Goal: Navigation & Orientation: Find specific page/section

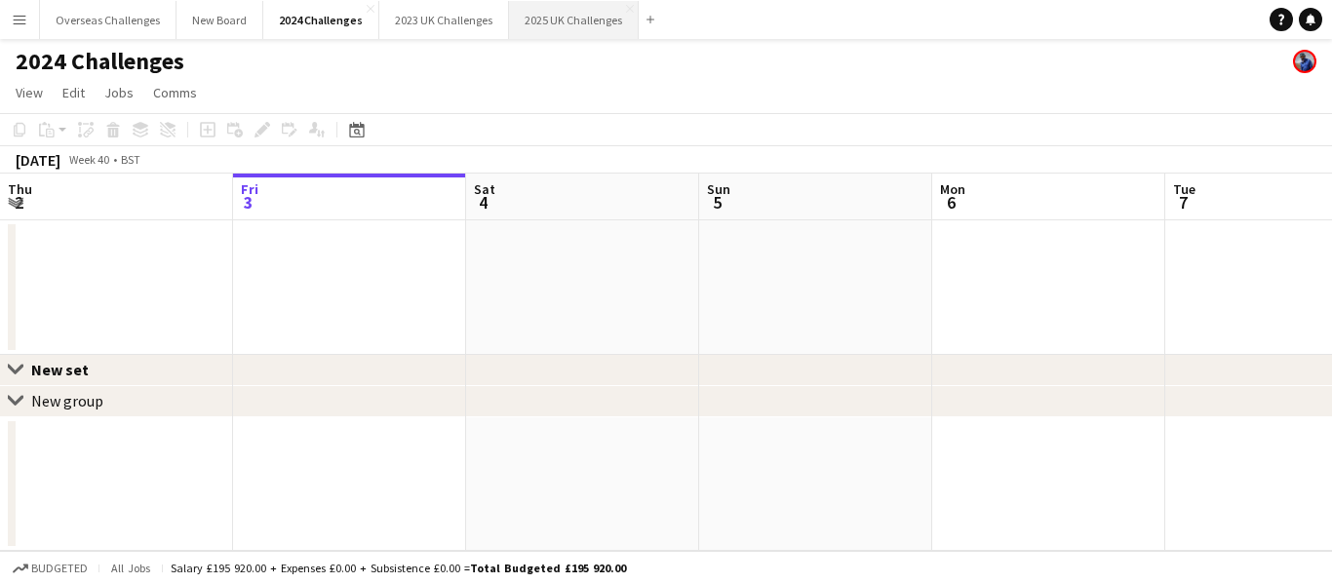
click at [541, 14] on button "2025 UK Challenges Close" at bounding box center [574, 20] width 130 height 38
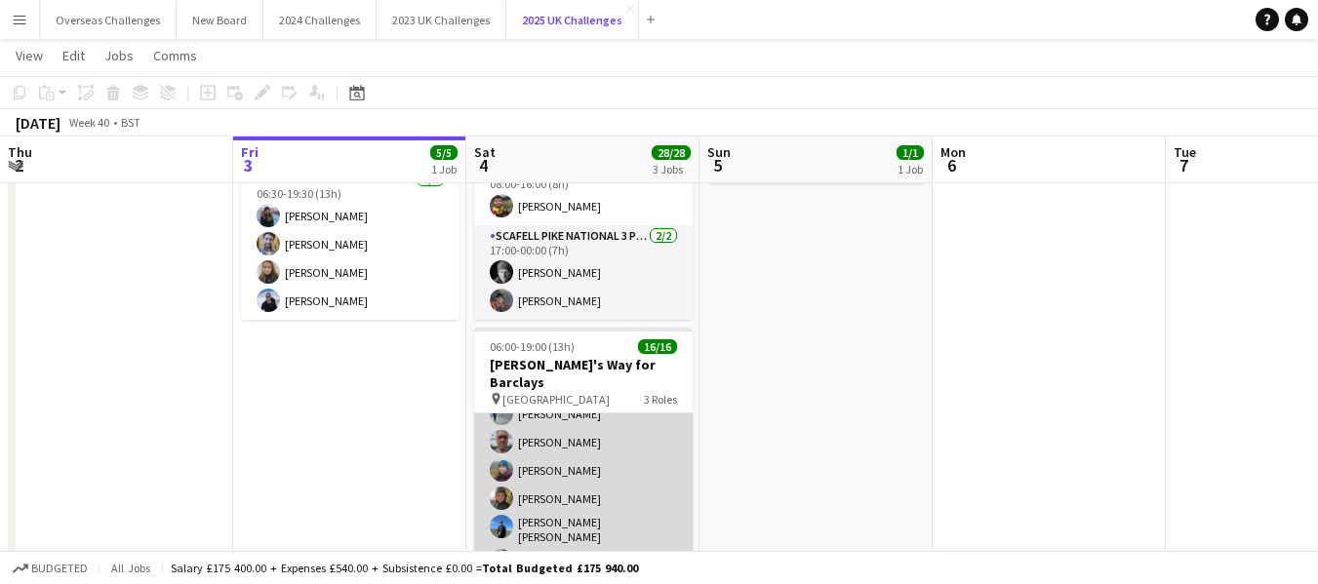
scroll to position [364, 0]
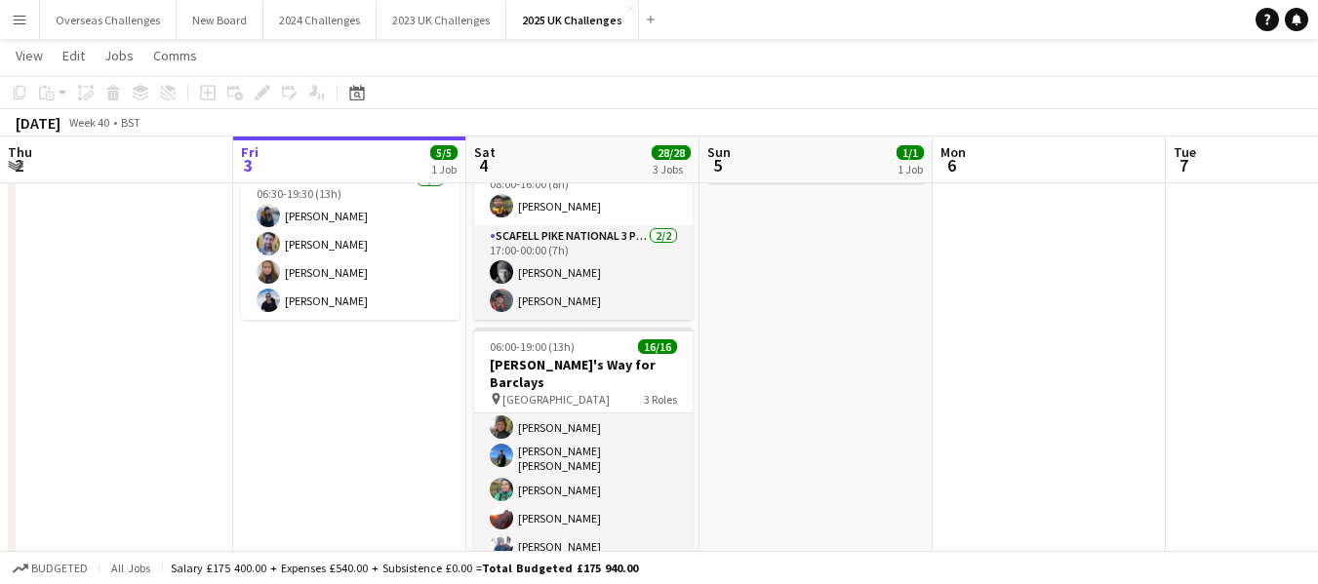
click at [1294, 14] on link "Notifications" at bounding box center [1295, 19] width 23 height 23
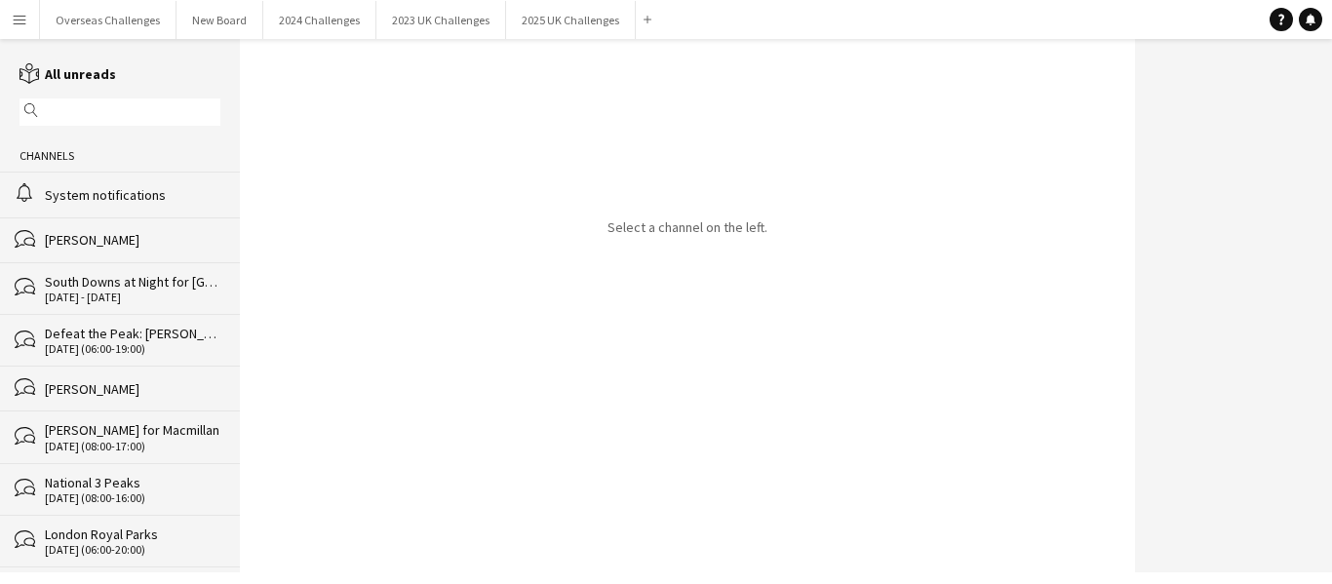
click at [97, 190] on div "System notifications" at bounding box center [133, 195] width 176 height 18
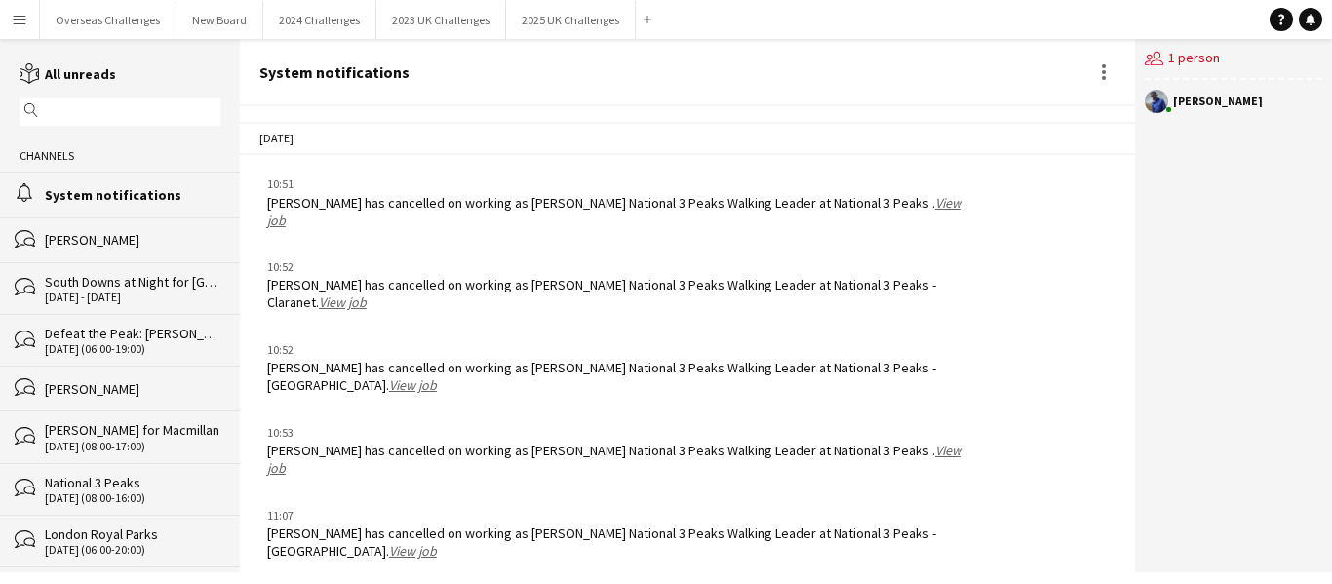
scroll to position [3053, 0]
